Goal: Task Accomplishment & Management: Use online tool/utility

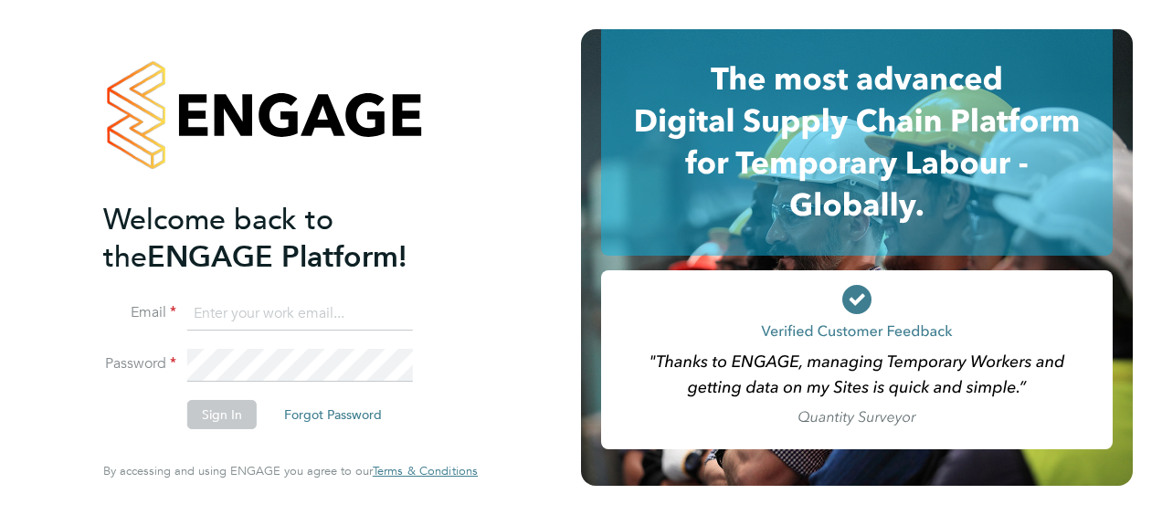
type input "[EMAIL_ADDRESS][DOMAIN_NAME]"
click at [219, 422] on button "Sign In" at bounding box center [221, 414] width 69 height 29
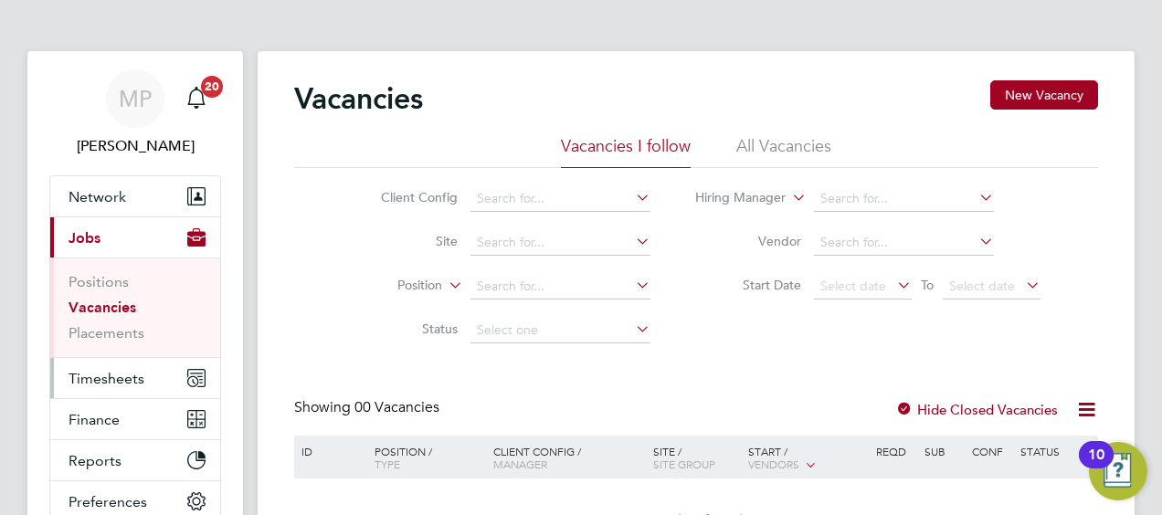
click at [97, 370] on span "Timesheets" at bounding box center [107, 378] width 76 height 17
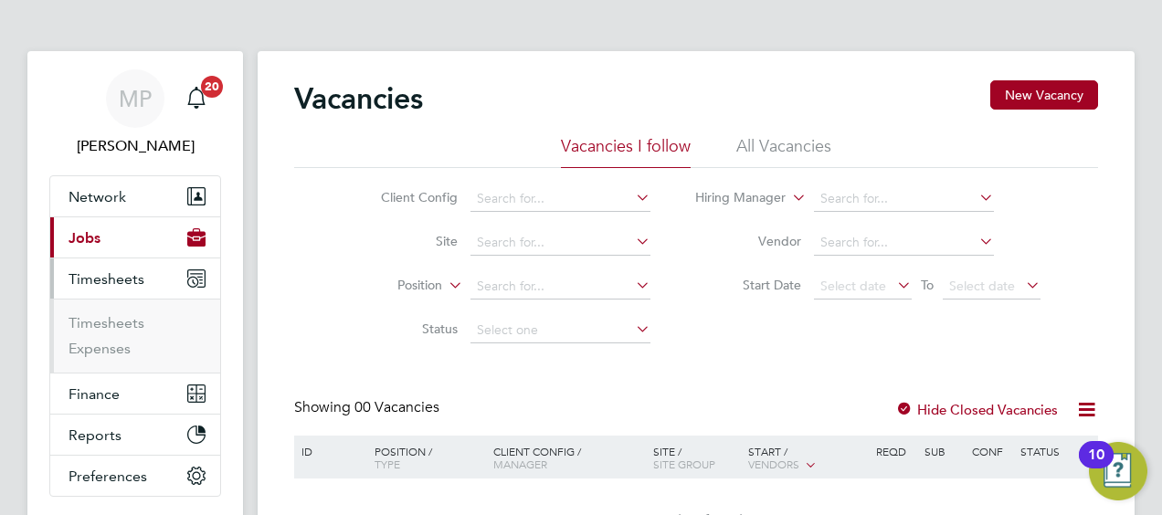
click at [124, 331] on li "Timesheets" at bounding box center [137, 327] width 137 height 26
click at [113, 322] on link "Timesheets" at bounding box center [107, 322] width 76 height 17
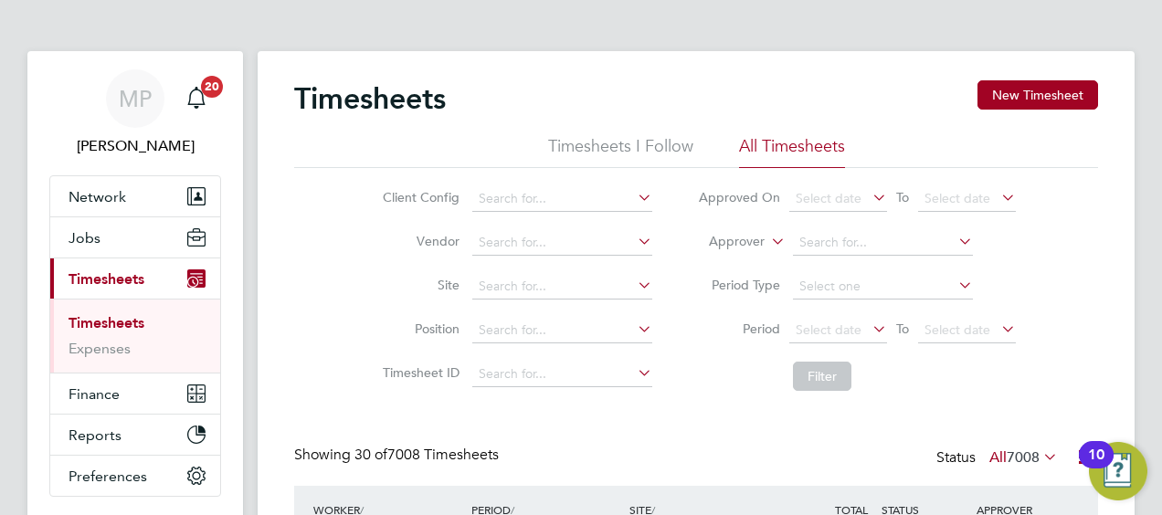
click at [767, 243] on icon at bounding box center [767, 236] width 0 height 16
click at [738, 263] on li "Worker" at bounding box center [720, 263] width 90 height 24
click at [819, 246] on input at bounding box center [883, 243] width 180 height 26
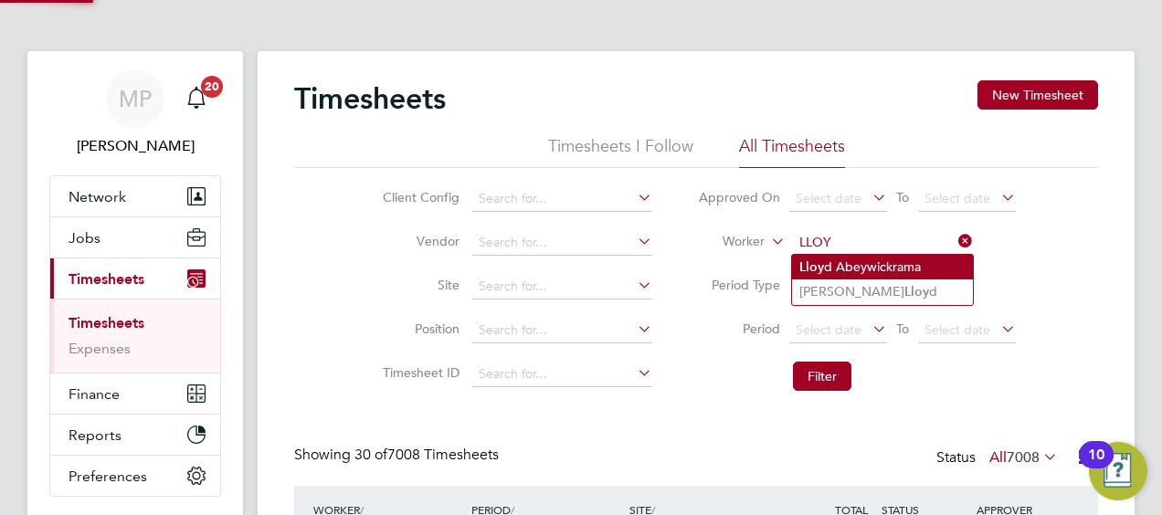
click at [857, 263] on li "[PERSON_NAME]" at bounding box center [882, 267] width 181 height 25
type input "[PERSON_NAME]"
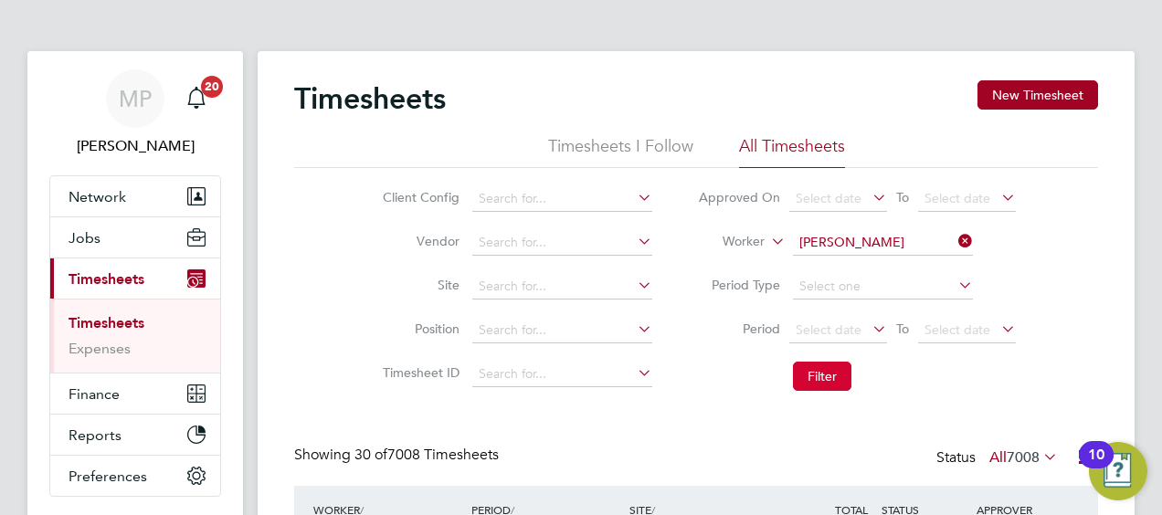
click at [815, 373] on button "Filter" at bounding box center [822, 376] width 58 height 29
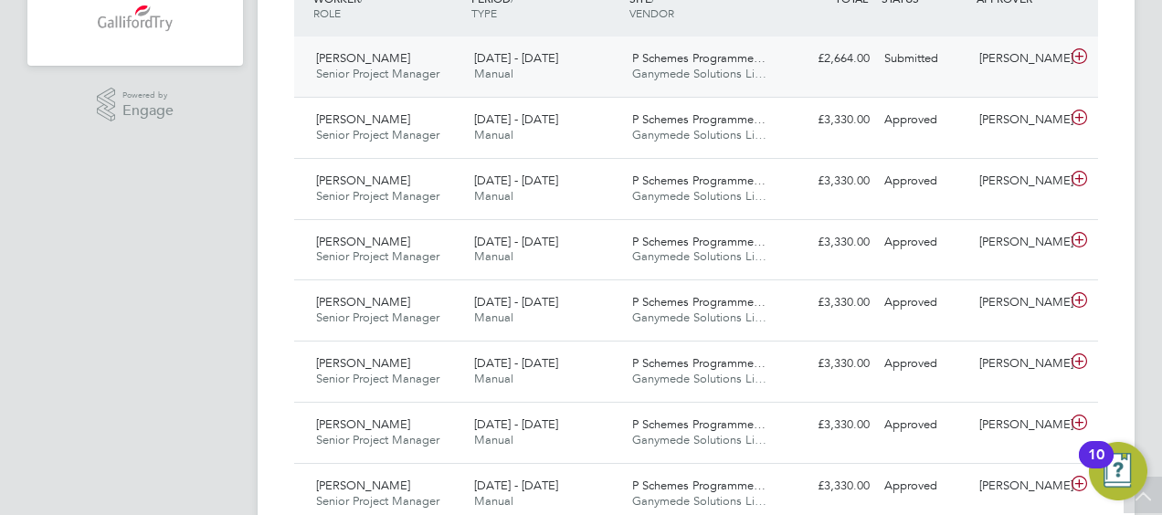
click at [1080, 58] on icon at bounding box center [1079, 56] width 23 height 15
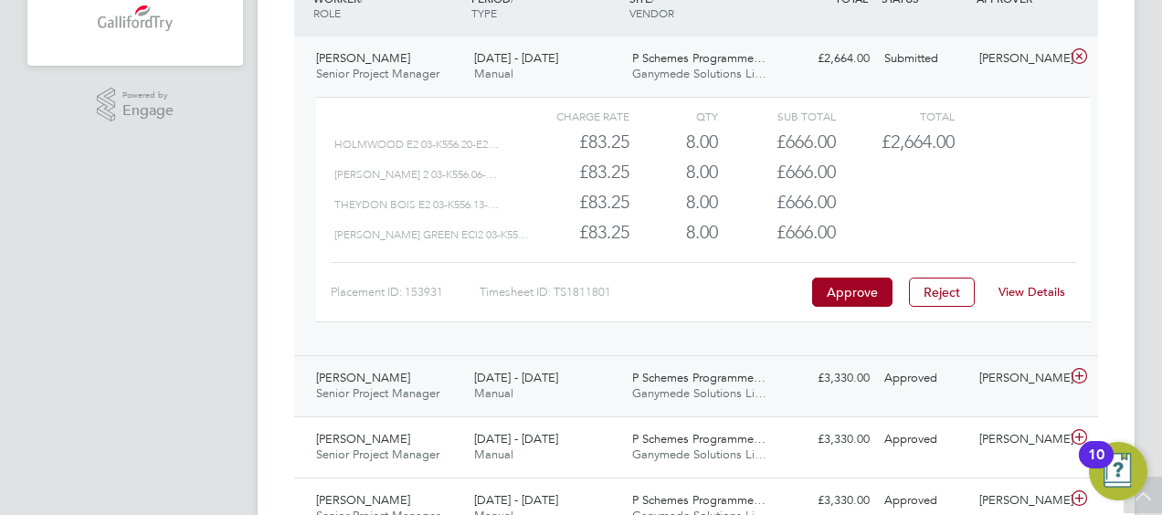
click at [1080, 373] on icon at bounding box center [1079, 376] width 23 height 15
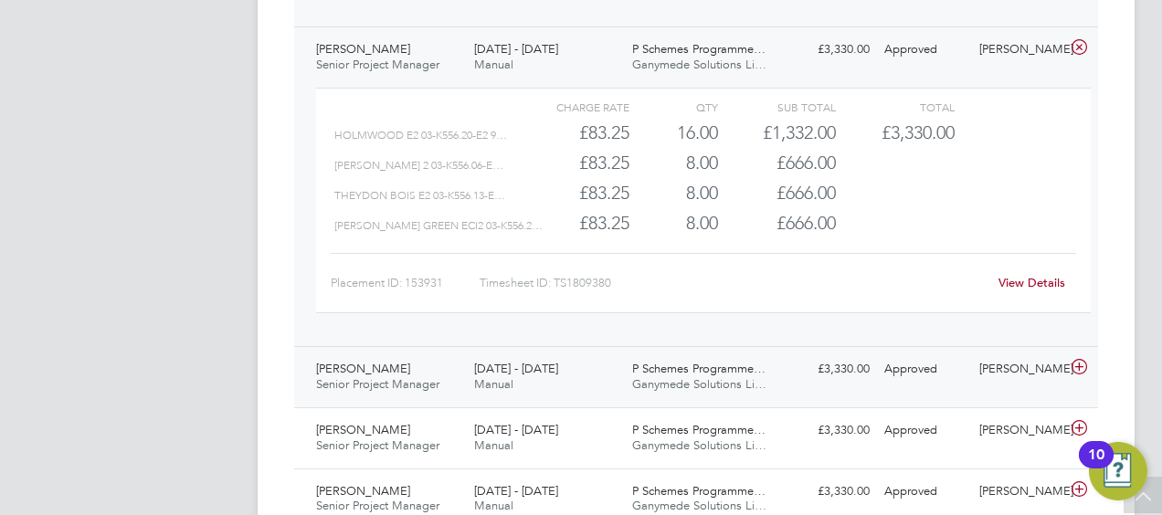
click at [1081, 370] on icon at bounding box center [1079, 367] width 23 height 15
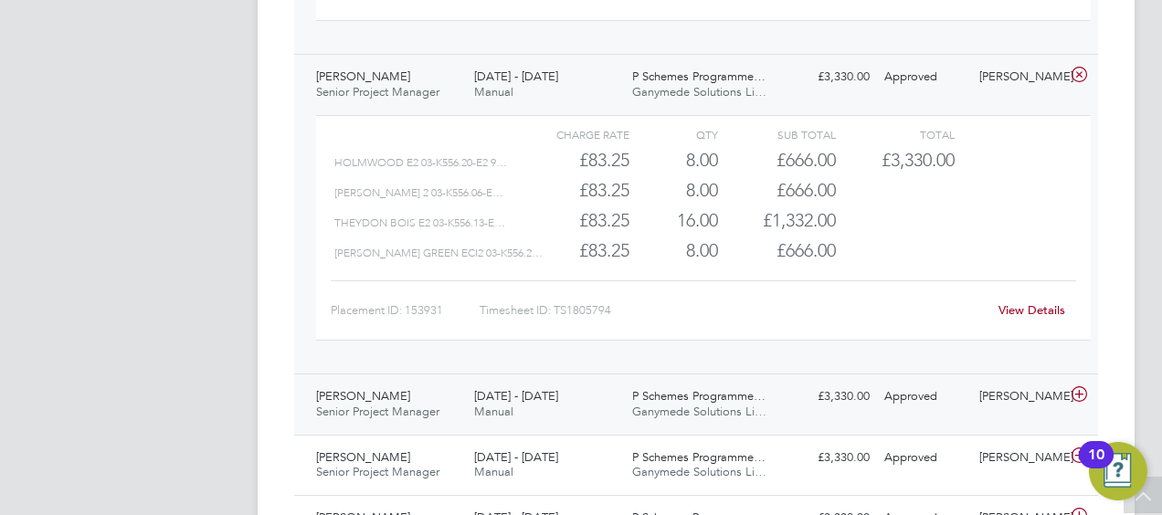
click at [1087, 387] on icon at bounding box center [1079, 394] width 23 height 15
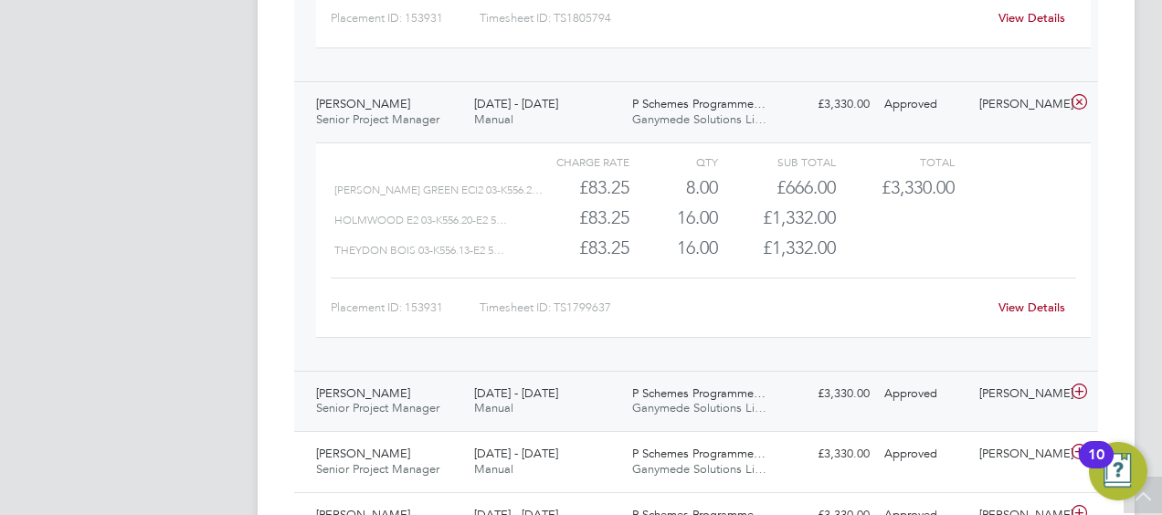
click at [1085, 387] on icon at bounding box center [1079, 392] width 23 height 15
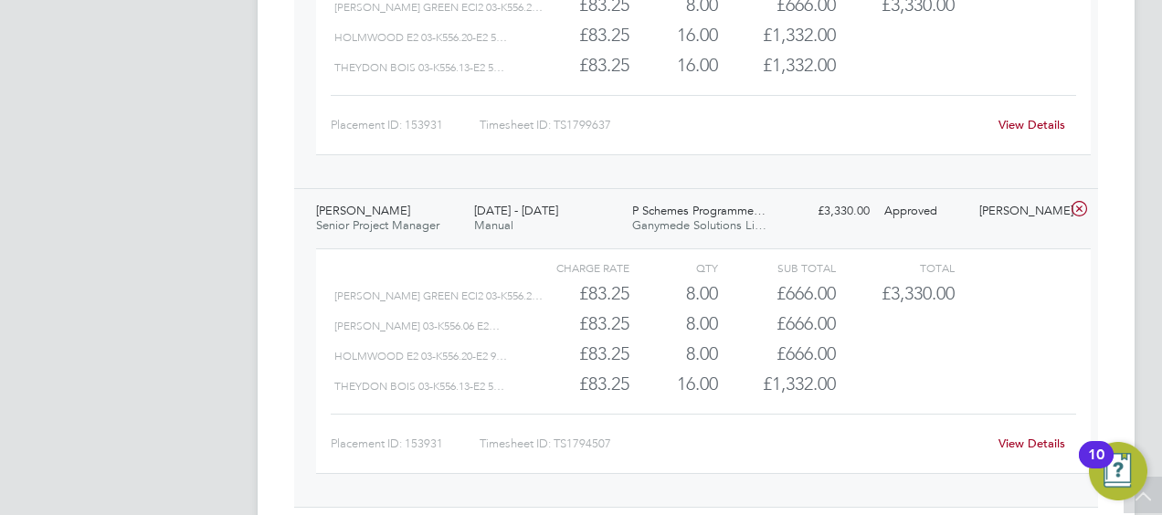
click at [1151, 131] on div "MP [PERSON_NAME] Notifications 20 Applications: Network Sites Workers Jobs Posi…" at bounding box center [581, 272] width 1162 height 3760
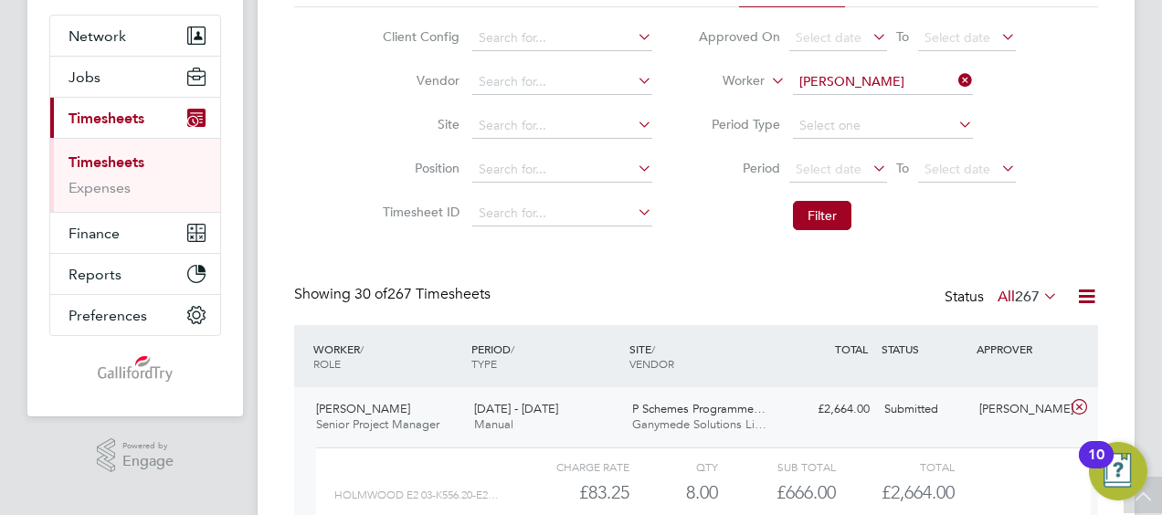
scroll to position [73, 0]
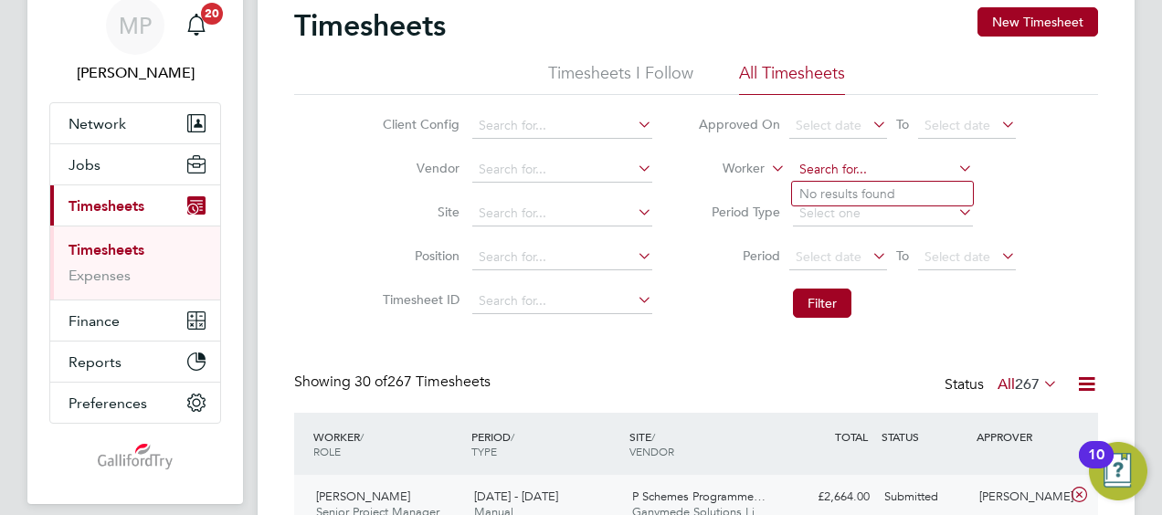
click at [902, 172] on input at bounding box center [883, 170] width 180 height 26
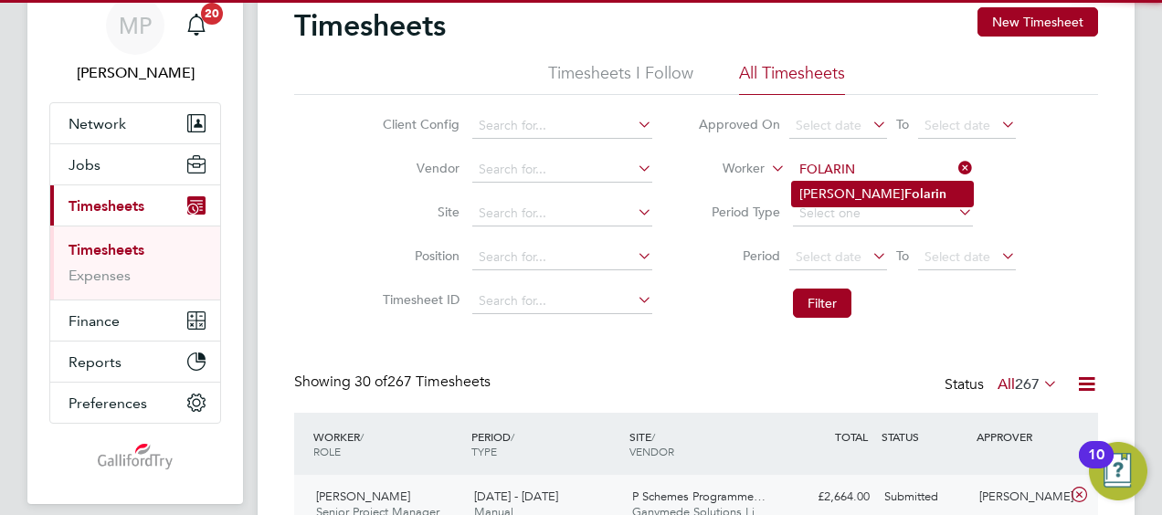
click at [839, 196] on li "[PERSON_NAME]" at bounding box center [882, 194] width 181 height 25
type input "[PERSON_NAME]"
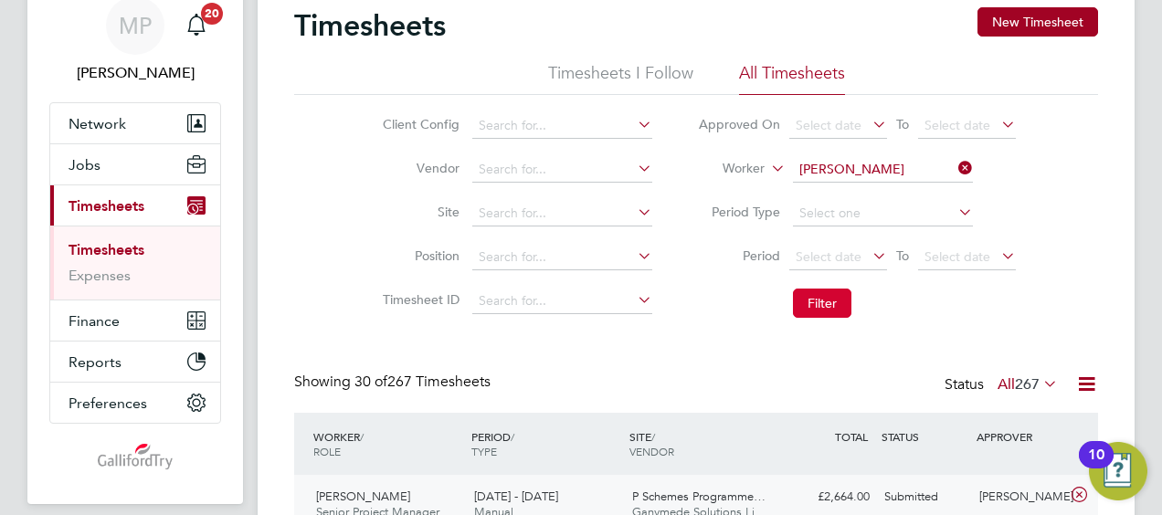
click at [823, 296] on button "Filter" at bounding box center [822, 303] width 58 height 29
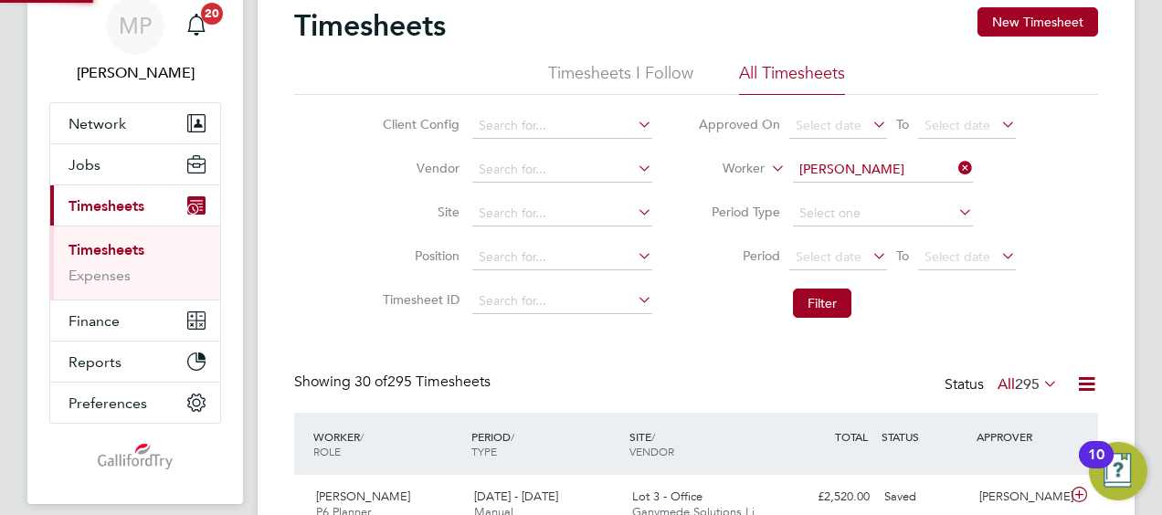
scroll to position [46, 158]
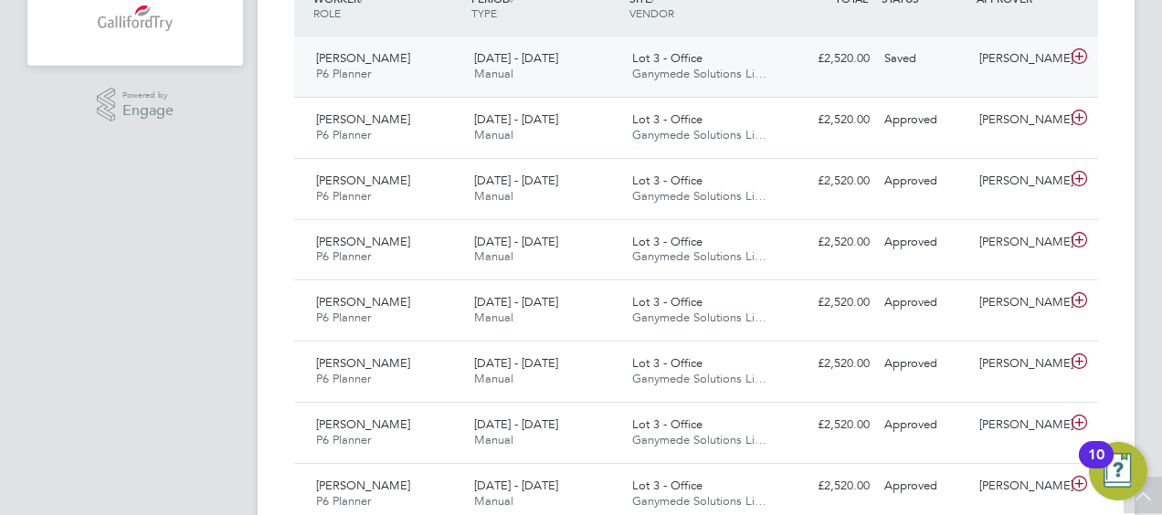
click at [1081, 55] on icon at bounding box center [1079, 56] width 23 height 15
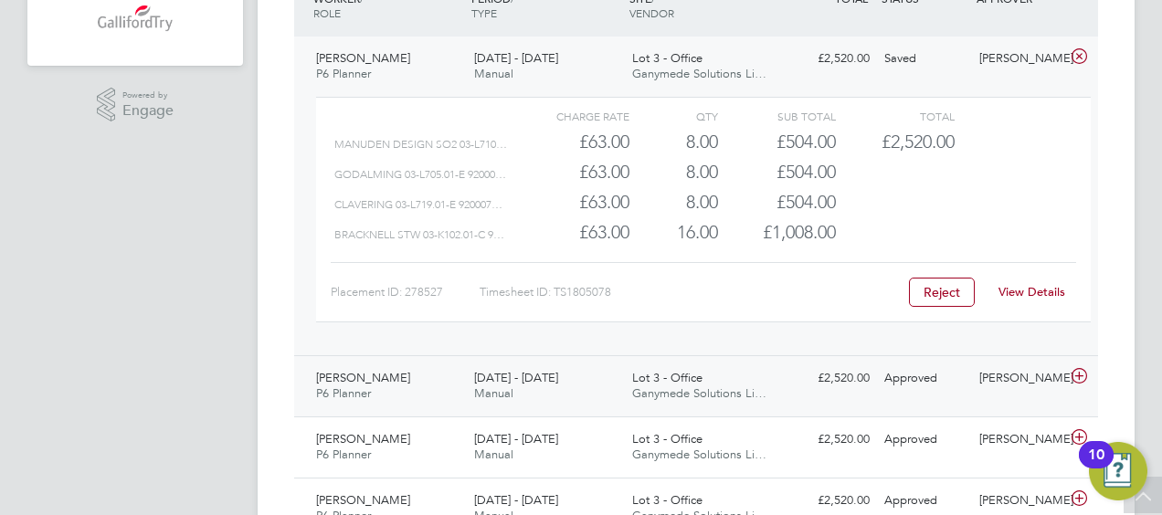
click at [1080, 375] on icon at bounding box center [1079, 376] width 23 height 15
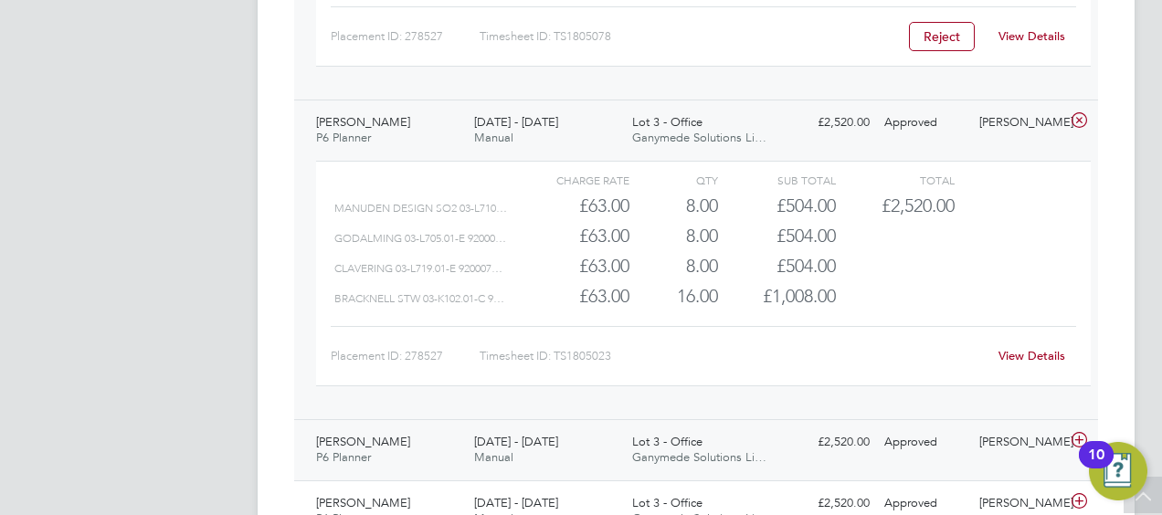
click at [1080, 437] on icon at bounding box center [1079, 440] width 23 height 15
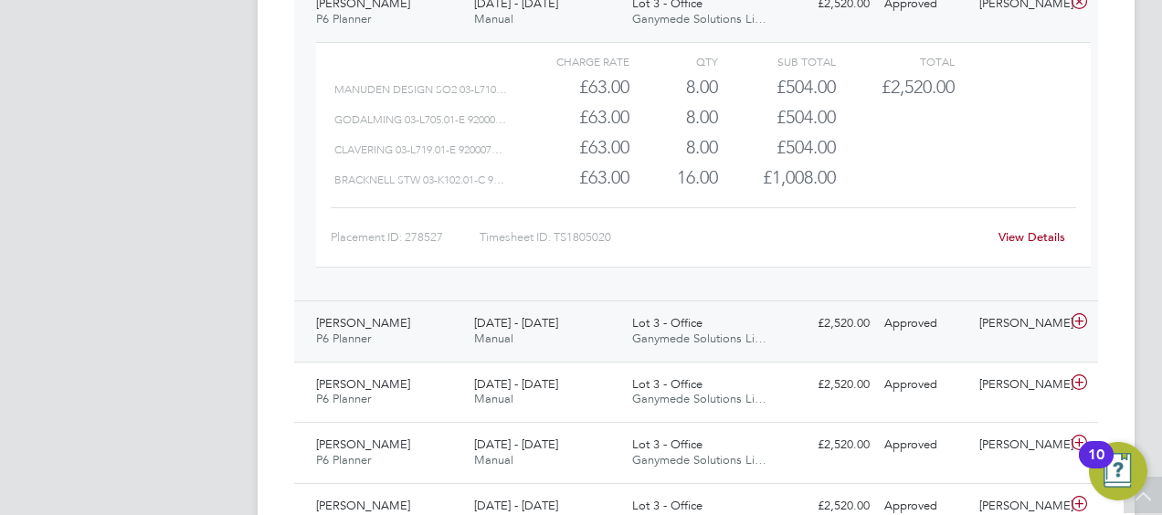
click at [1083, 320] on icon at bounding box center [1079, 321] width 23 height 15
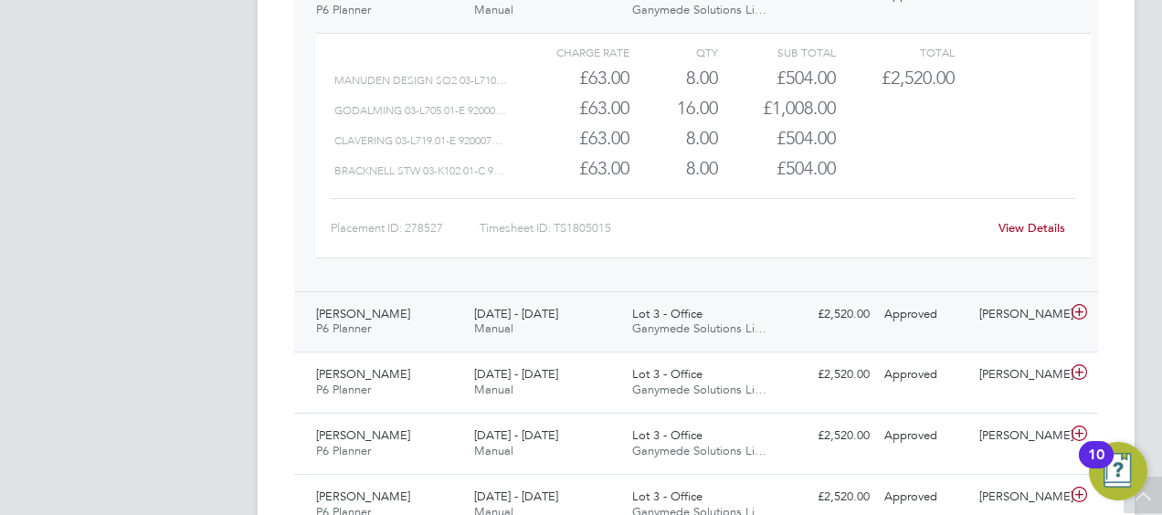
click at [1081, 305] on icon at bounding box center [1079, 312] width 23 height 15
